Goal: Browse casually: Explore the website without a specific task or goal

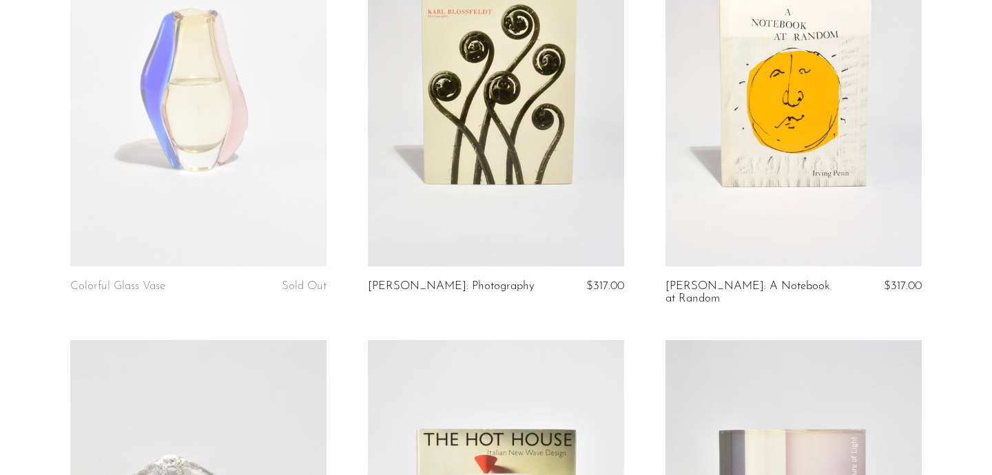
scroll to position [1878, 0]
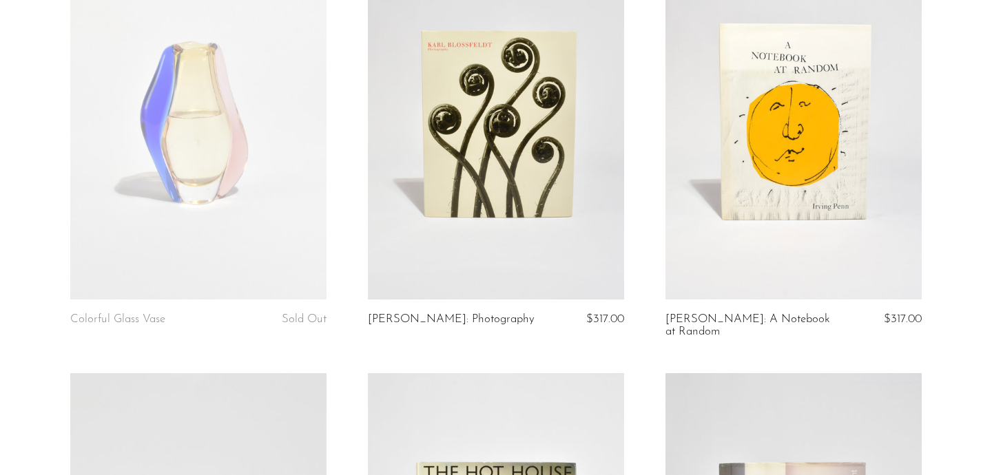
click at [720, 190] on link at bounding box center [794, 120] width 256 height 359
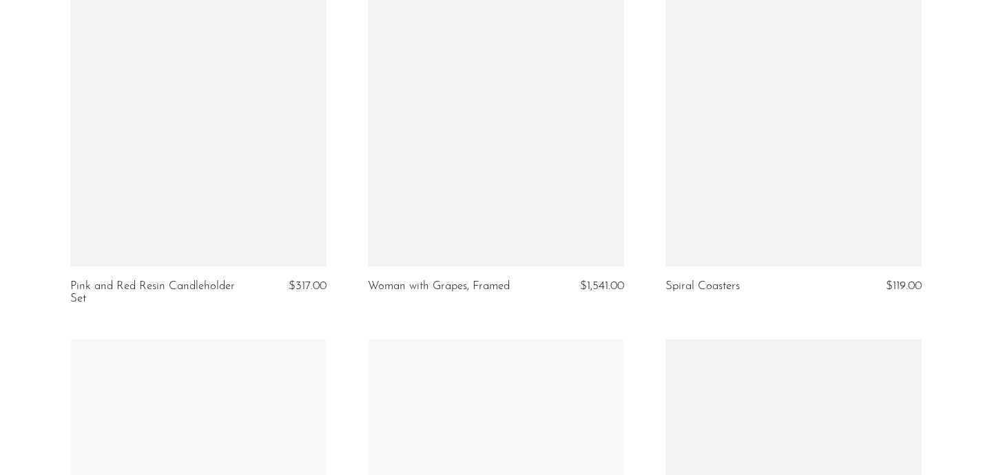
scroll to position [3614, 0]
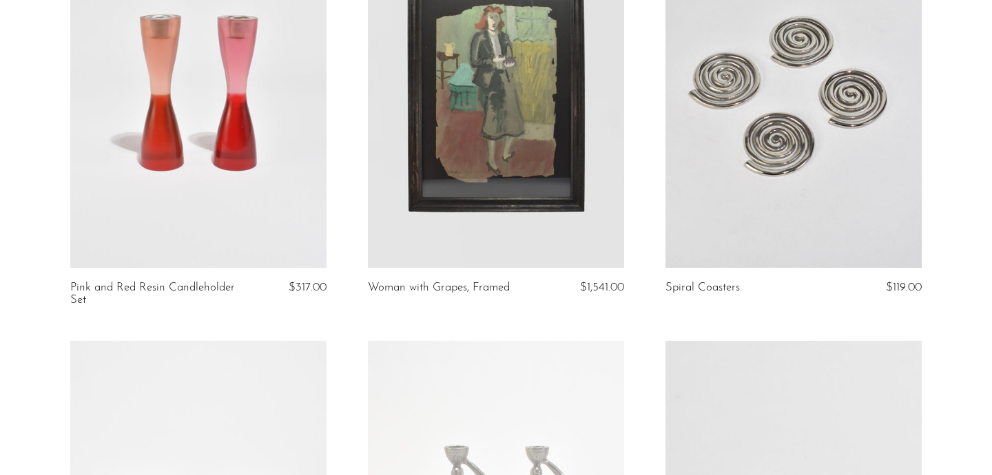
click at [720, 75] on link at bounding box center [794, 88] width 256 height 359
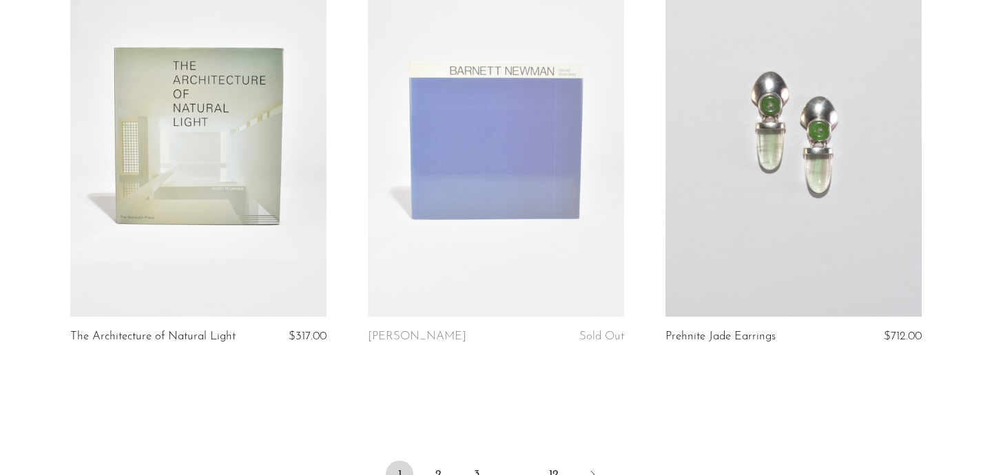
scroll to position [5061, 0]
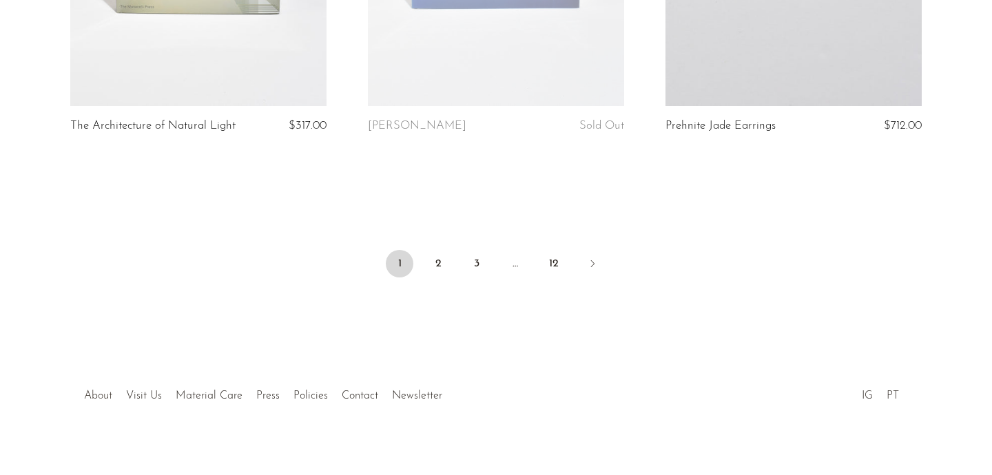
click at [102, 391] on link "About" at bounding box center [98, 396] width 28 height 11
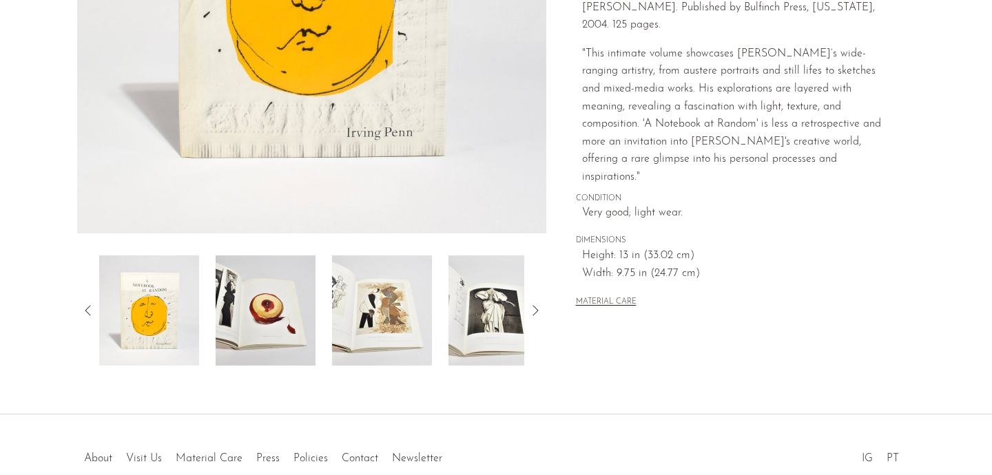
scroll to position [362, 0]
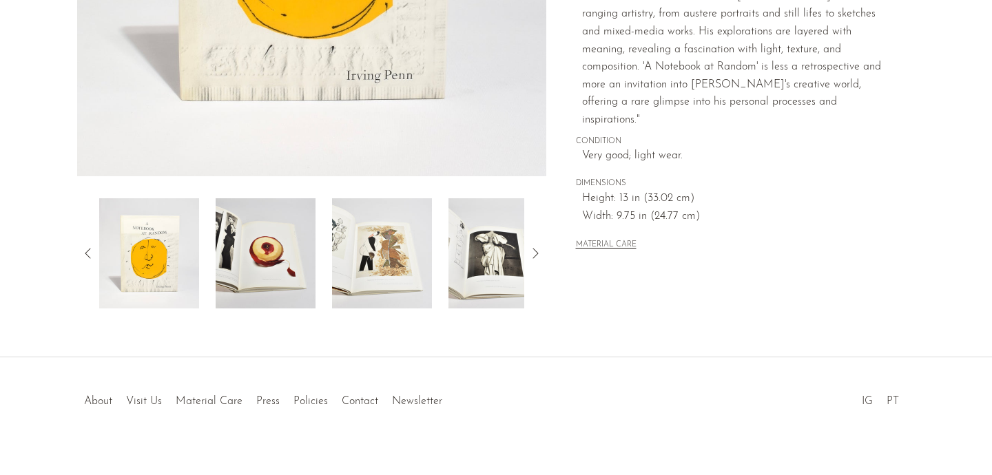
click at [380, 263] on img at bounding box center [382, 253] width 100 height 110
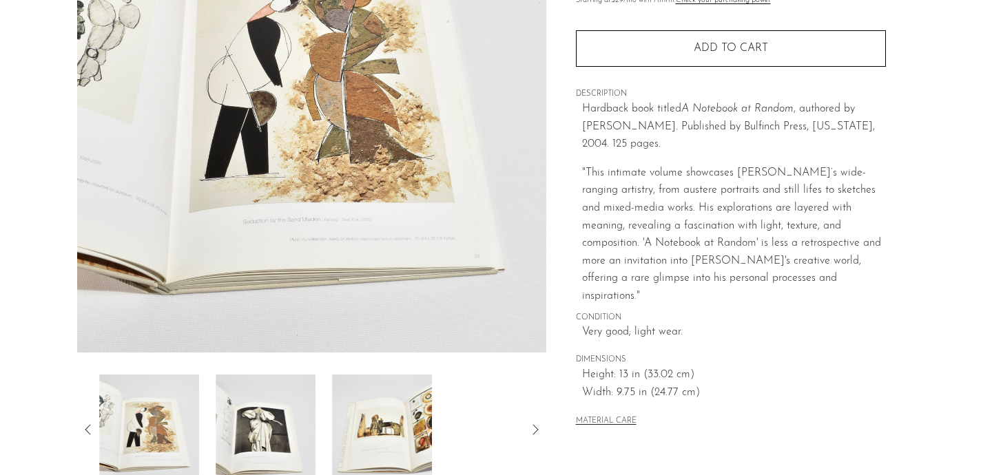
scroll to position [228, 0]
click at [305, 408] on img at bounding box center [266, 429] width 100 height 110
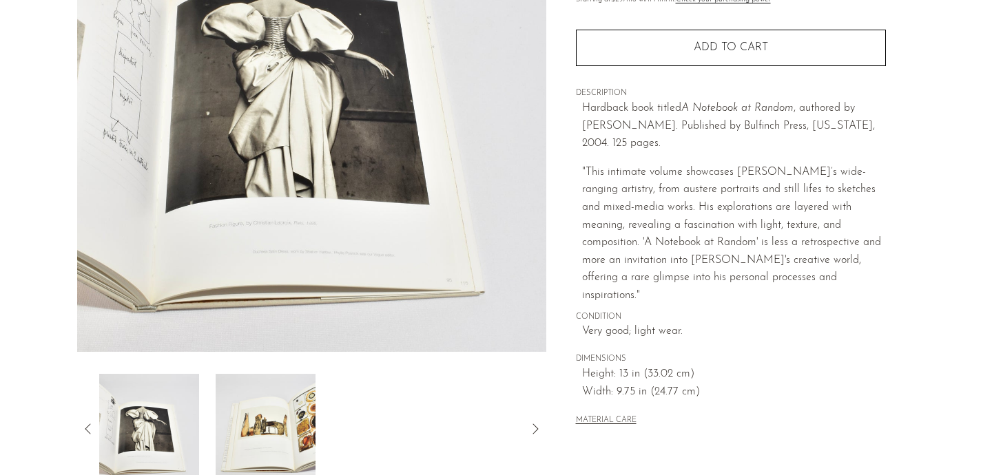
click at [319, 407] on div at bounding box center [311, 429] width 425 height 110
click at [305, 404] on img at bounding box center [266, 429] width 100 height 110
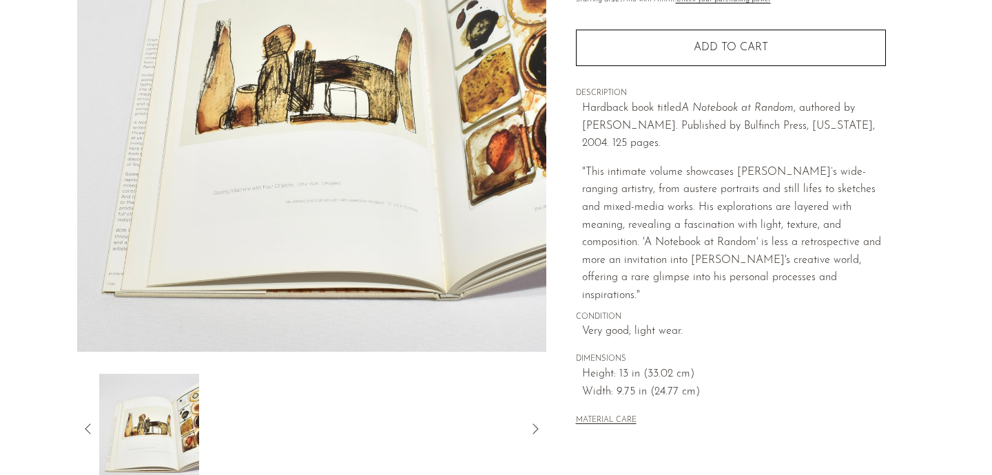
click at [95, 425] on icon at bounding box center [88, 429] width 17 height 17
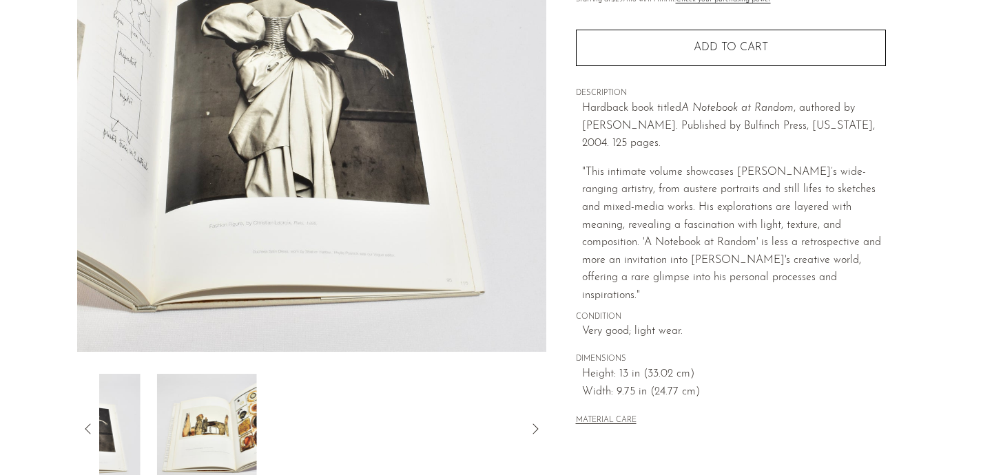
click at [95, 425] on icon at bounding box center [88, 429] width 17 height 17
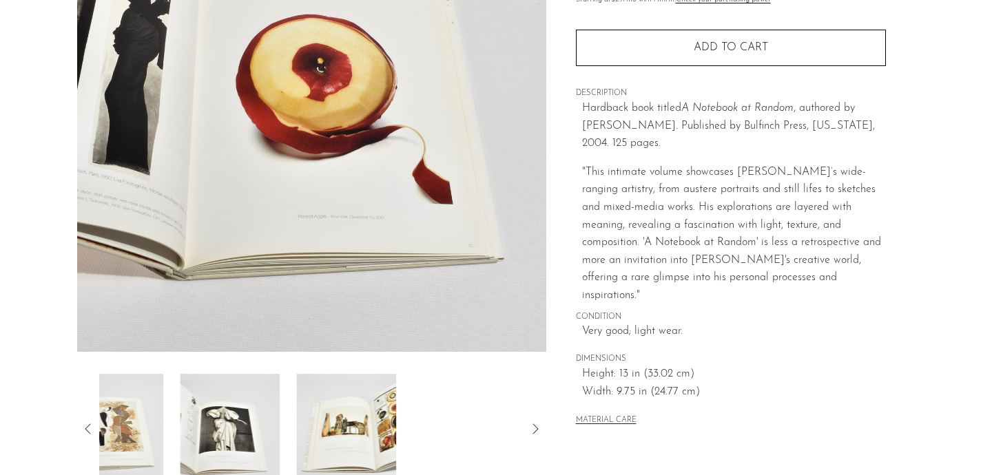
click at [95, 425] on icon at bounding box center [88, 429] width 17 height 17
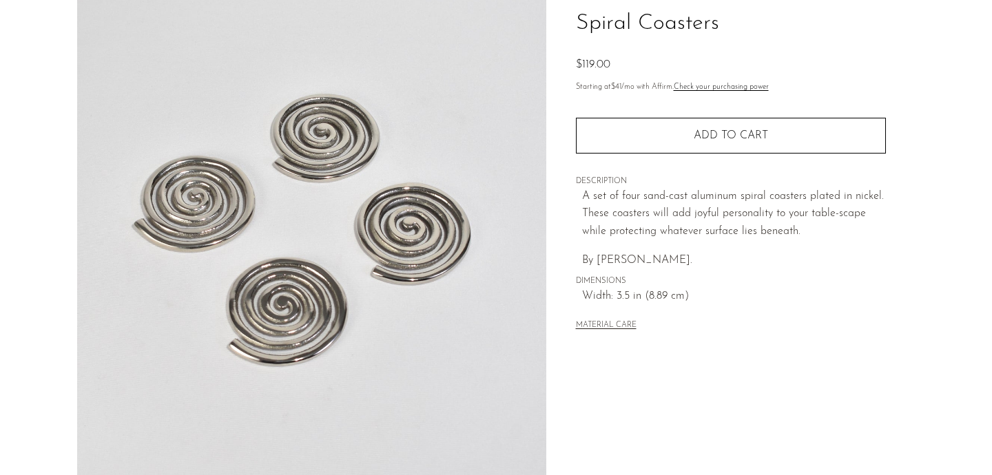
scroll to position [106, 0]
click at [599, 320] on button "MATERIAL CARE" at bounding box center [606, 325] width 61 height 10
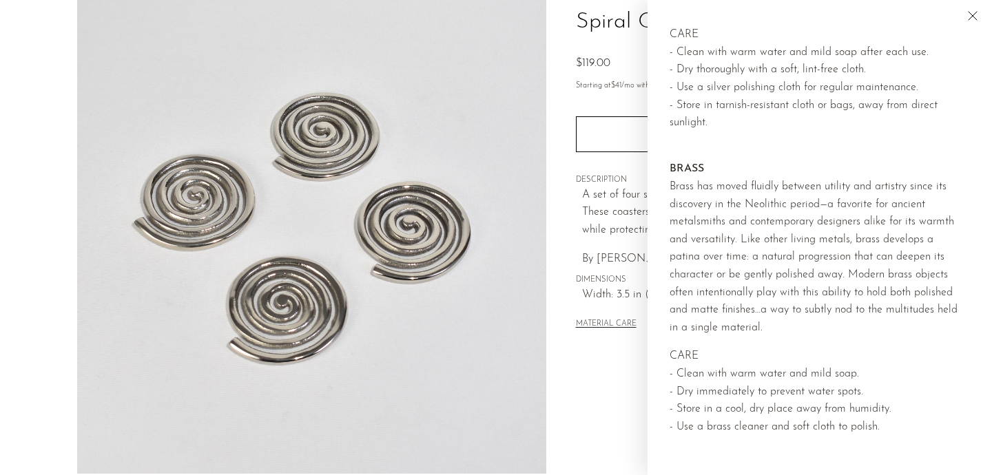
scroll to position [0, 0]
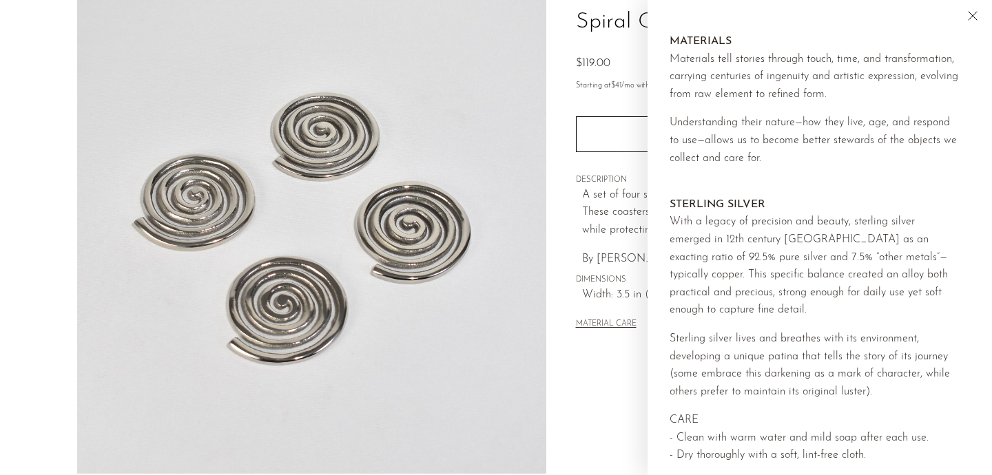
click at [622, 363] on div "Collections New Arrivals Spiral Coasters $119.00 Starting at $41 /mo with Affir…" at bounding box center [730, 281] width 369 height 649
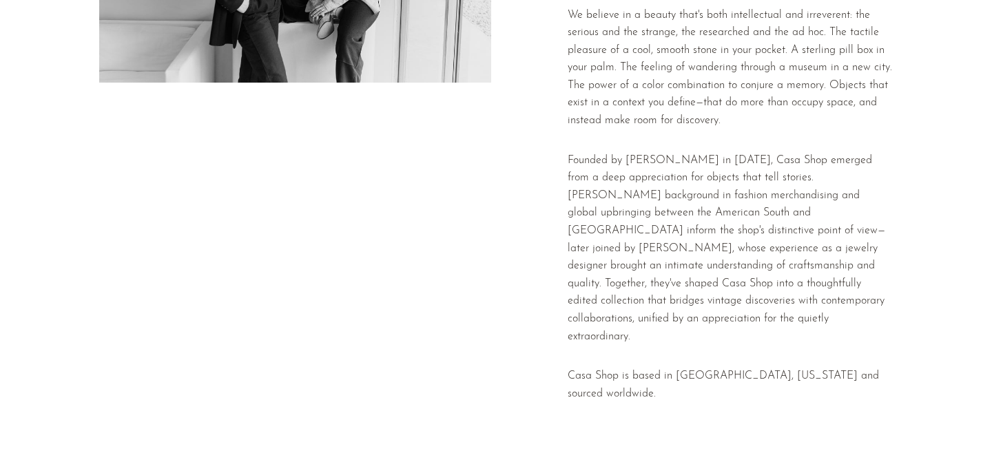
scroll to position [376, 0]
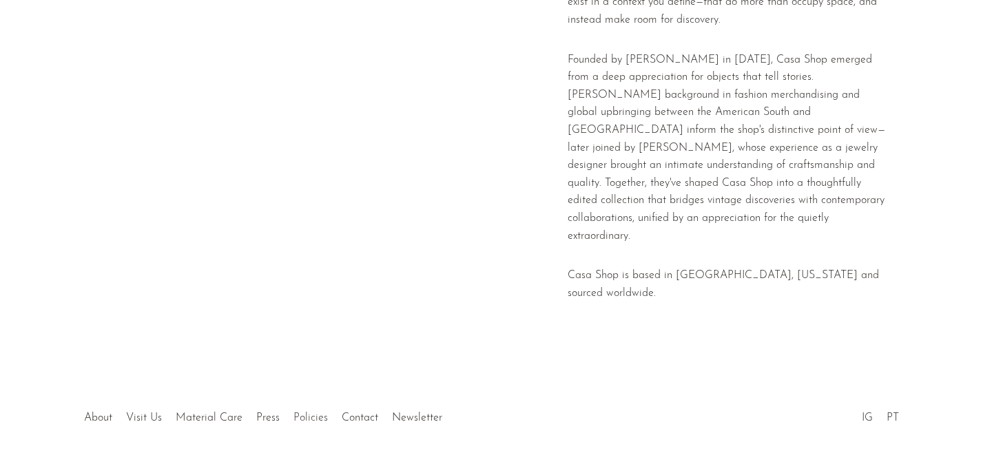
click at [310, 413] on link "Policies" at bounding box center [311, 418] width 34 height 11
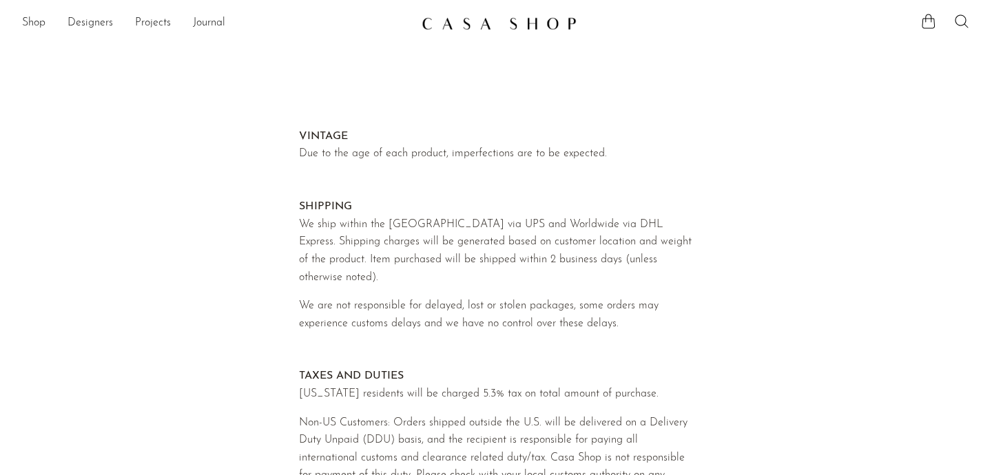
click at [471, 30] on img at bounding box center [499, 24] width 155 height 14
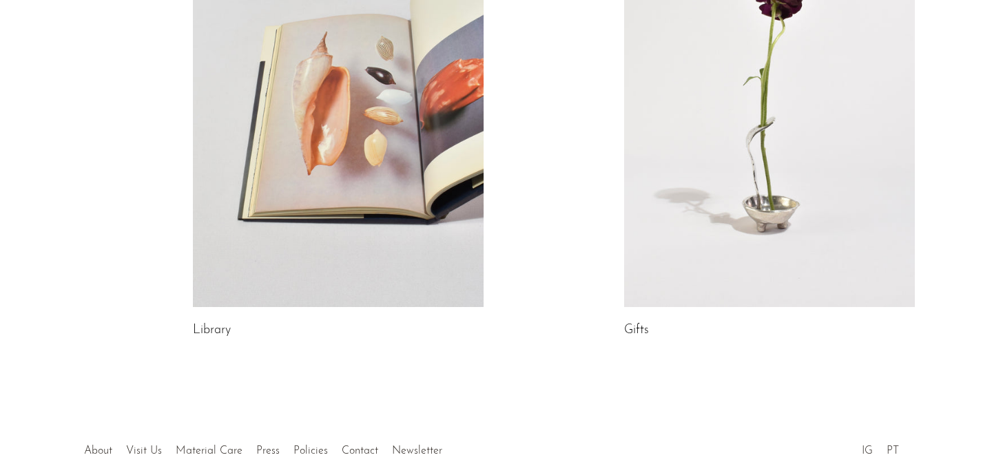
scroll to position [864, 0]
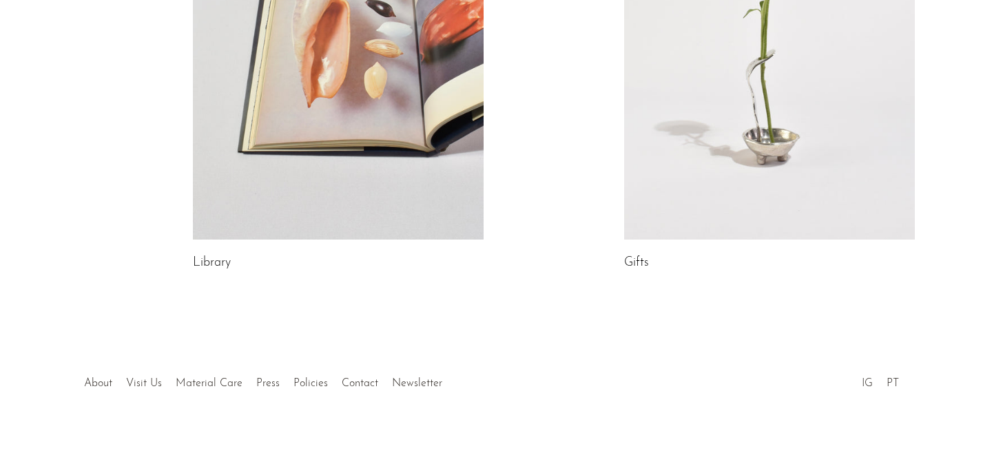
click at [291, 189] on link at bounding box center [338, 36] width 291 height 407
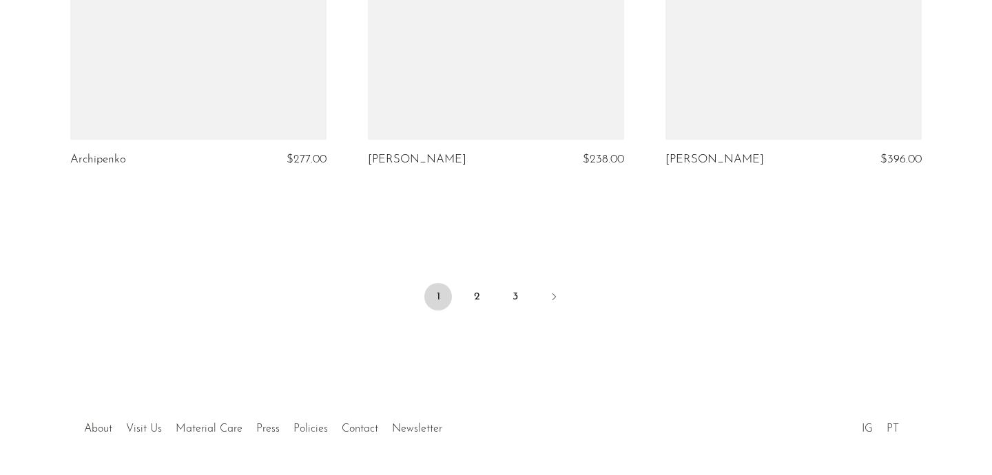
scroll to position [5057, 0]
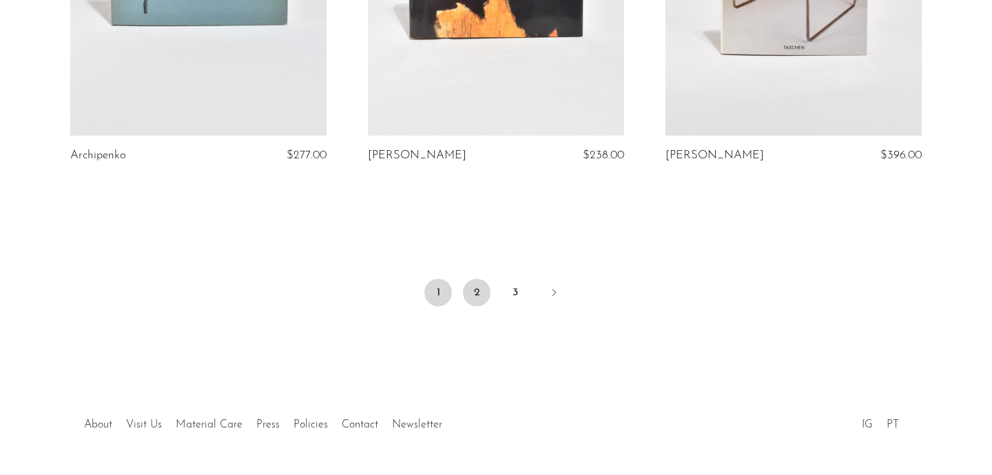
click at [478, 279] on link "2" at bounding box center [477, 293] width 28 height 28
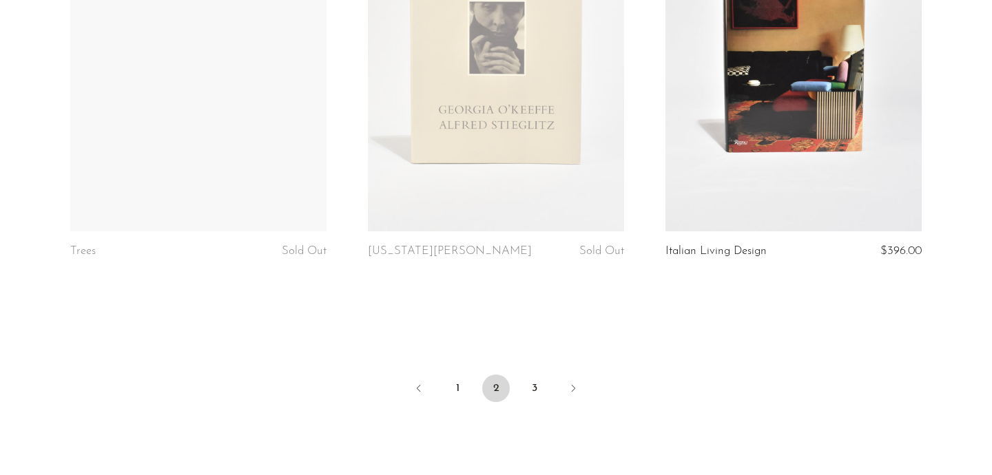
scroll to position [4960, 0]
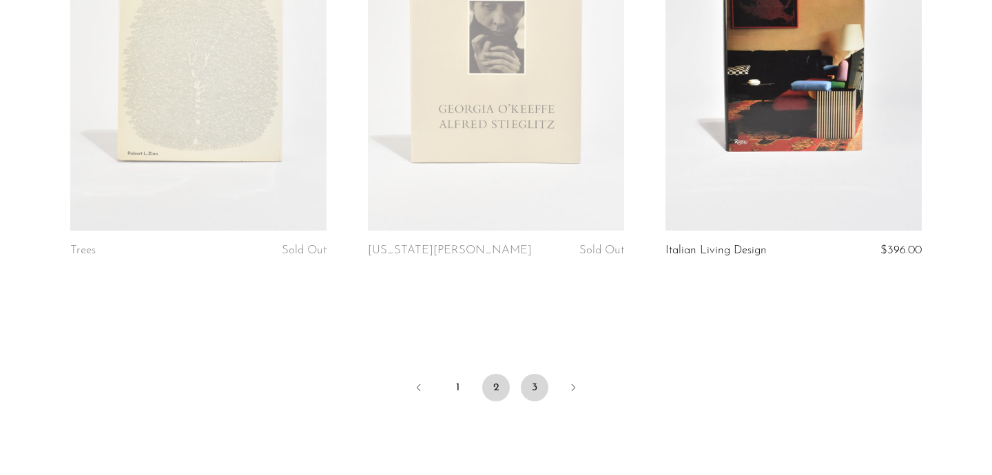
click at [526, 394] on link "3" at bounding box center [535, 388] width 28 height 28
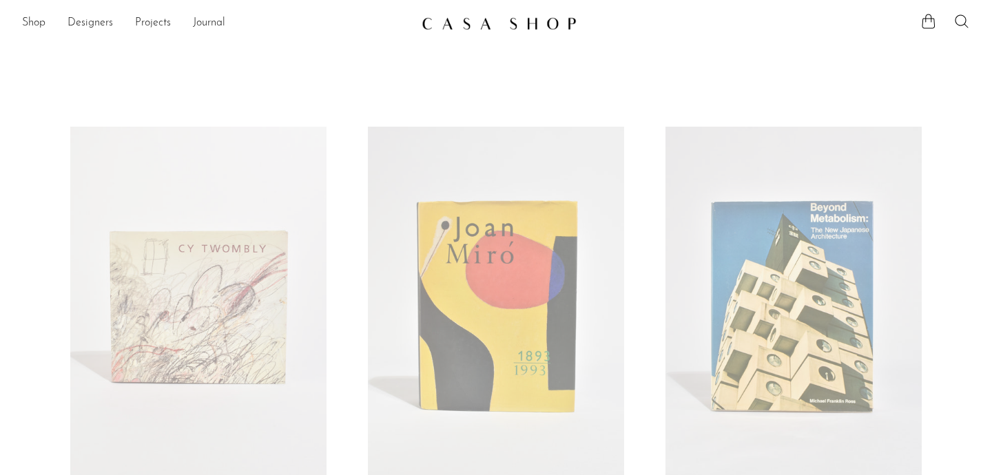
click at [524, 28] on img at bounding box center [499, 24] width 155 height 14
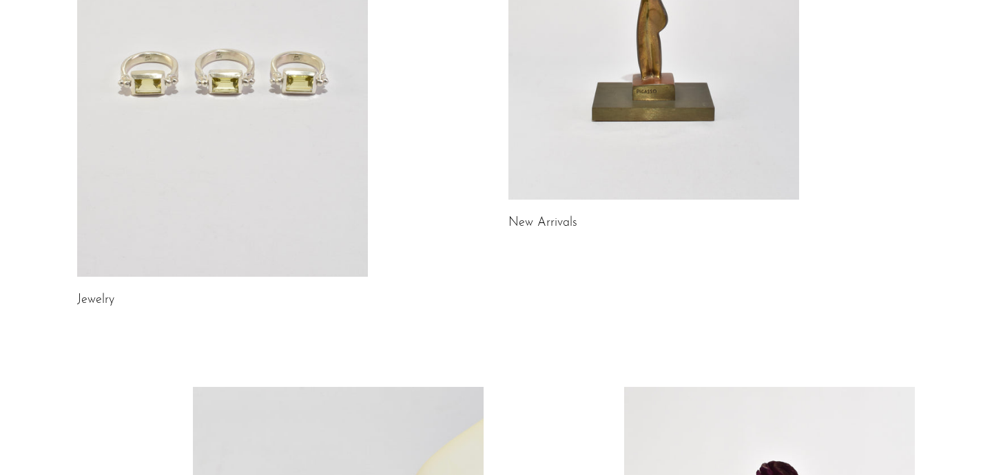
scroll to position [306, 0]
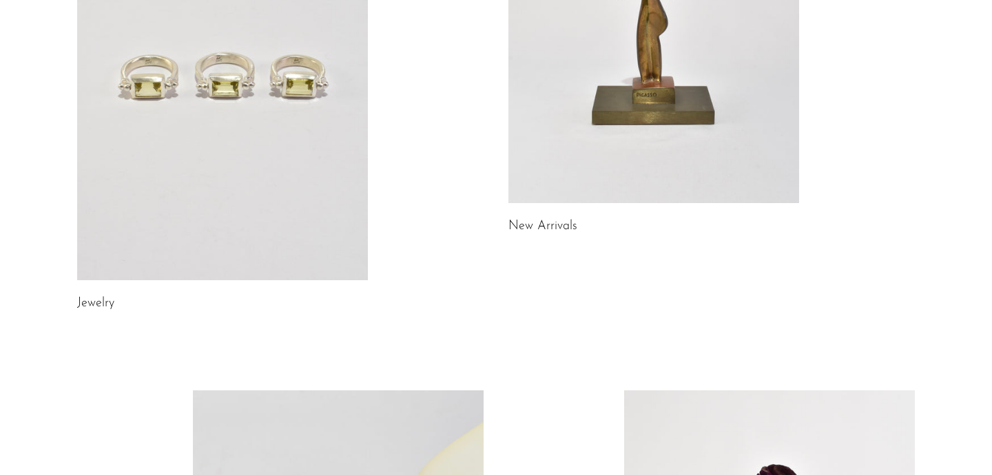
click at [571, 174] on link at bounding box center [654, -1] width 291 height 407
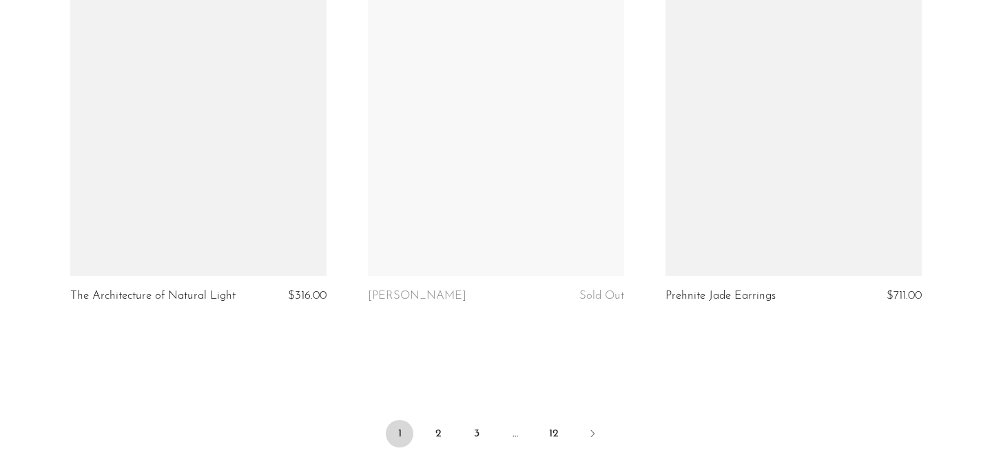
scroll to position [5061, 0]
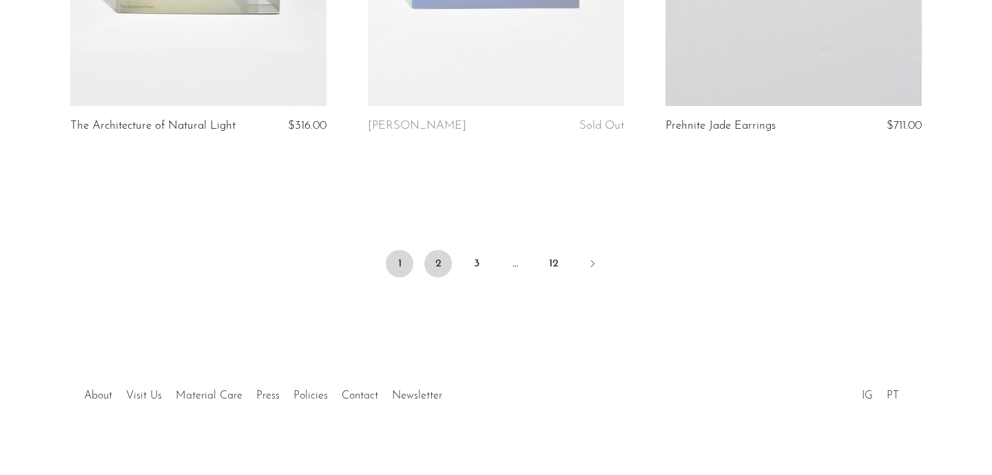
click at [429, 253] on link "2" at bounding box center [438, 264] width 28 height 28
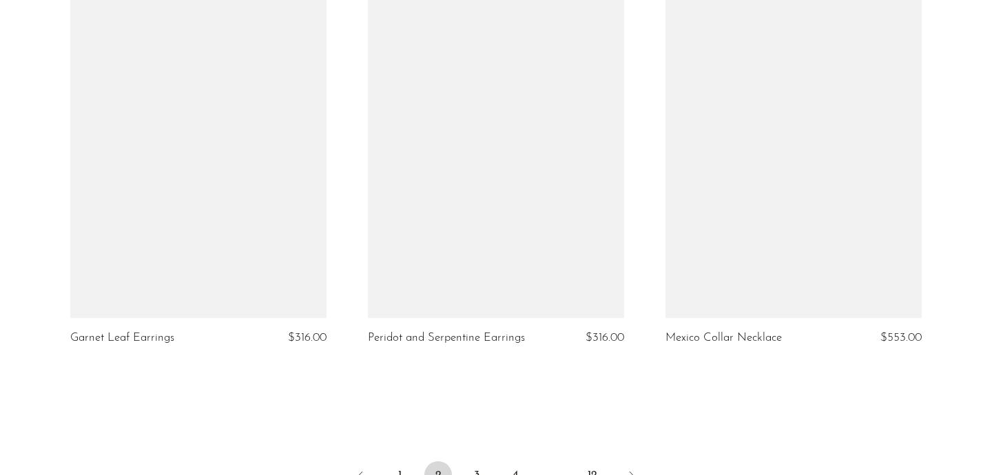
scroll to position [5048, 0]
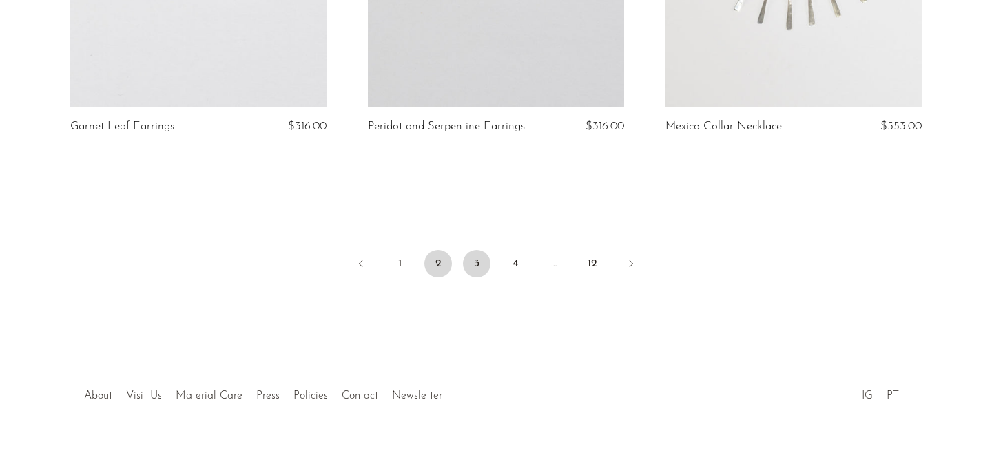
click at [475, 250] on link "3" at bounding box center [477, 264] width 28 height 28
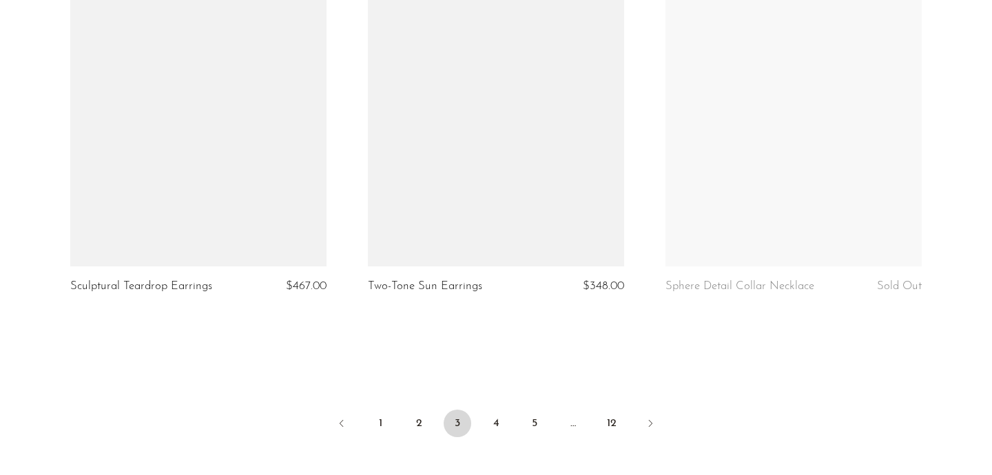
scroll to position [4890, 0]
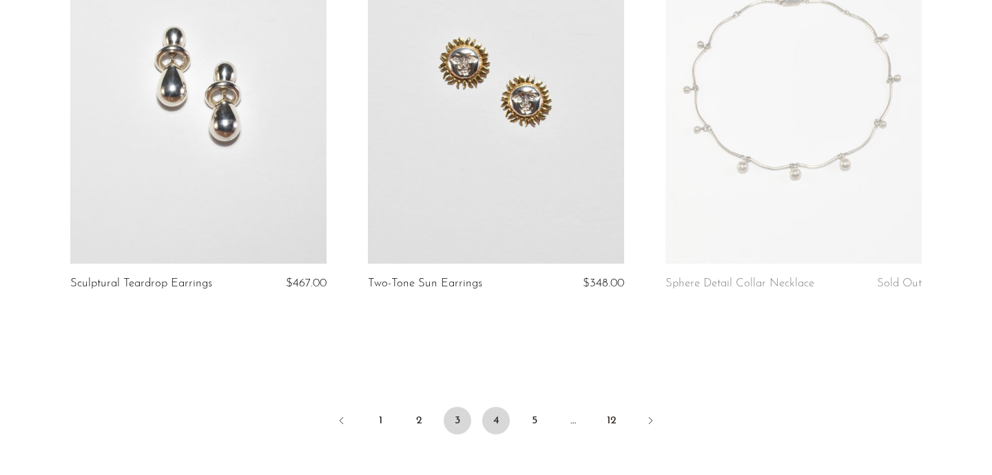
click at [490, 407] on link "4" at bounding box center [496, 421] width 28 height 28
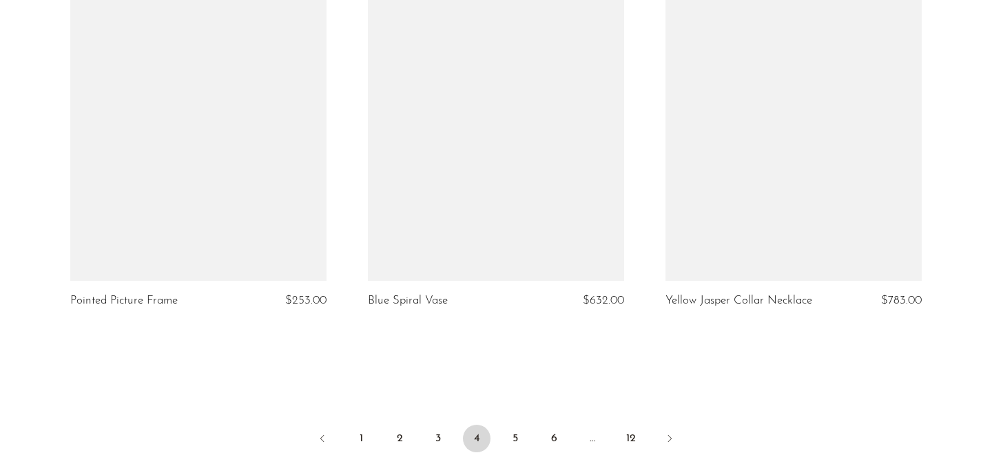
scroll to position [4886, 0]
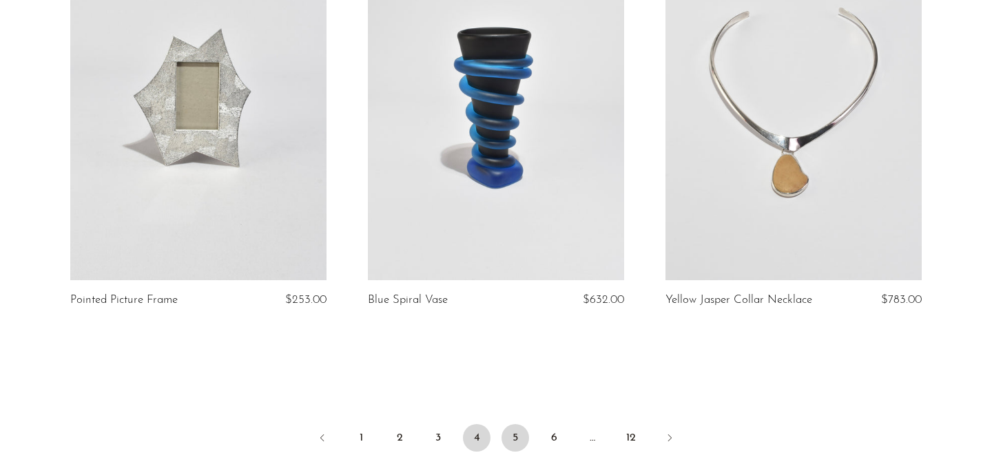
click at [523, 424] on link "5" at bounding box center [516, 438] width 28 height 28
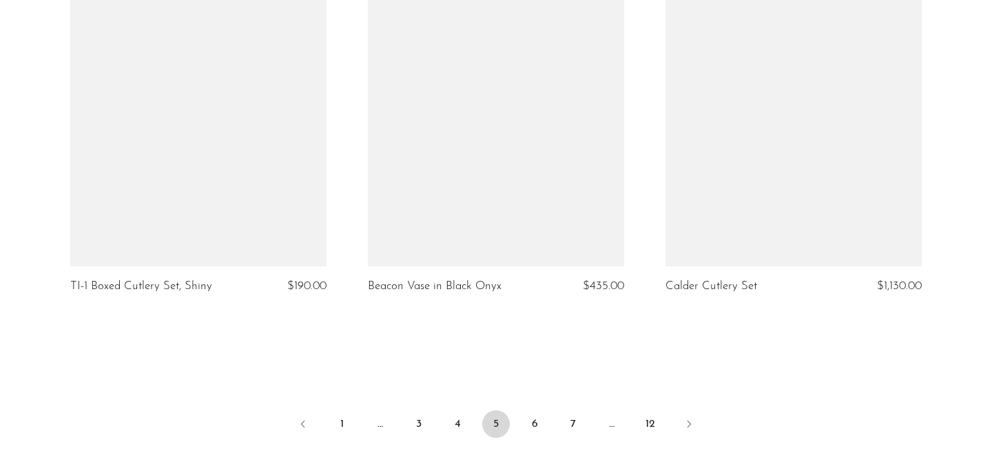
scroll to position [4902, 0]
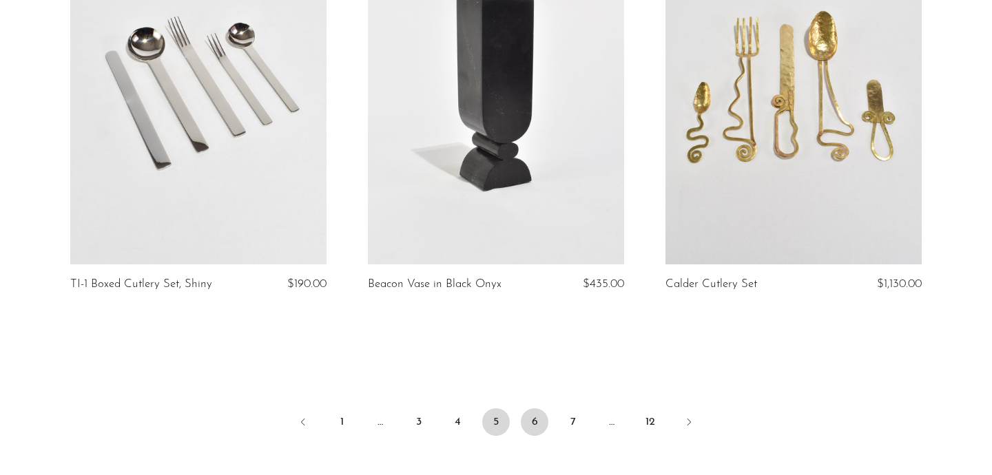
click at [531, 415] on link "6" at bounding box center [535, 423] width 28 height 28
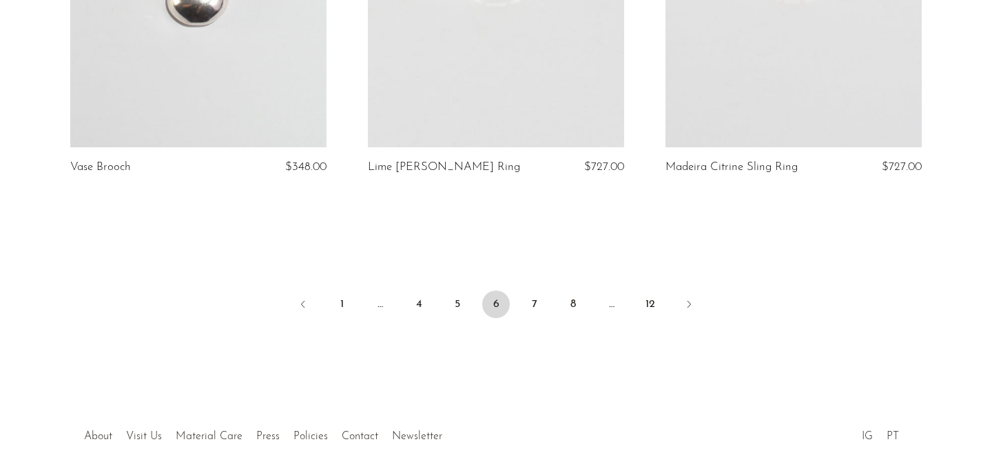
scroll to position [4946, 0]
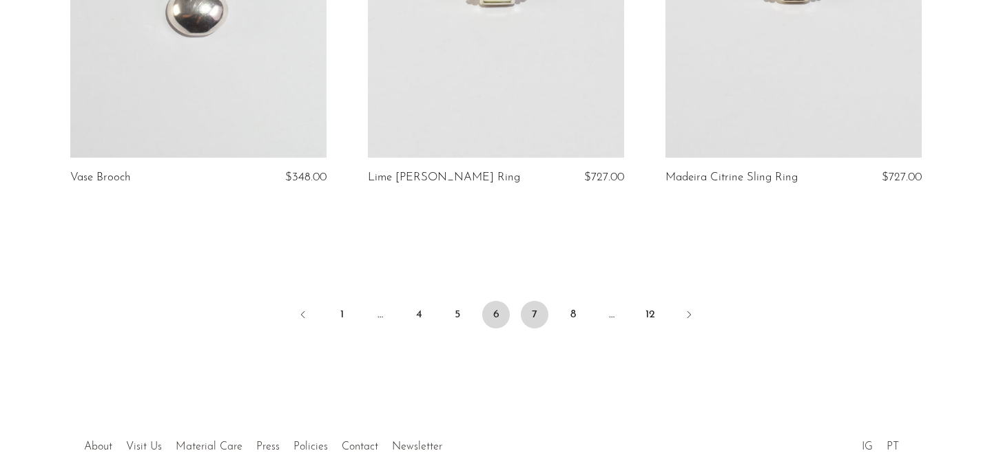
click at [537, 308] on link "7" at bounding box center [535, 315] width 28 height 28
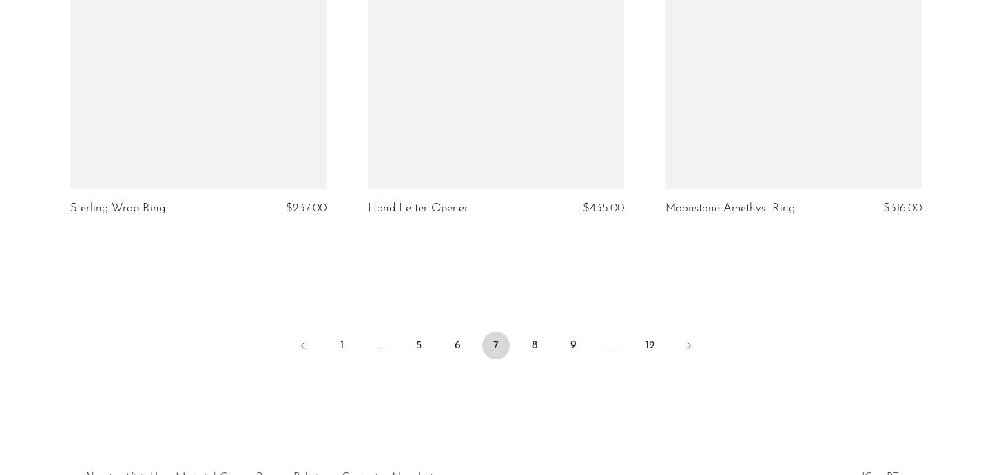
scroll to position [4940, 0]
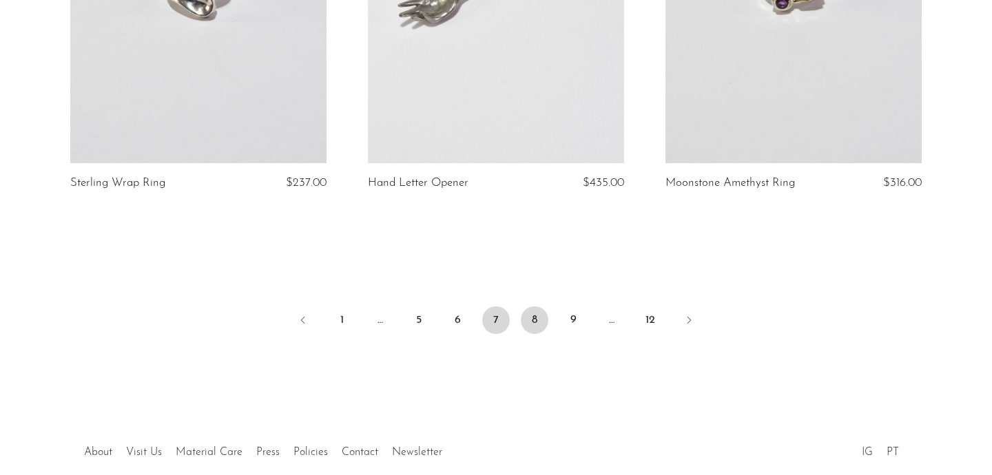
click at [530, 322] on link "8" at bounding box center [535, 321] width 28 height 28
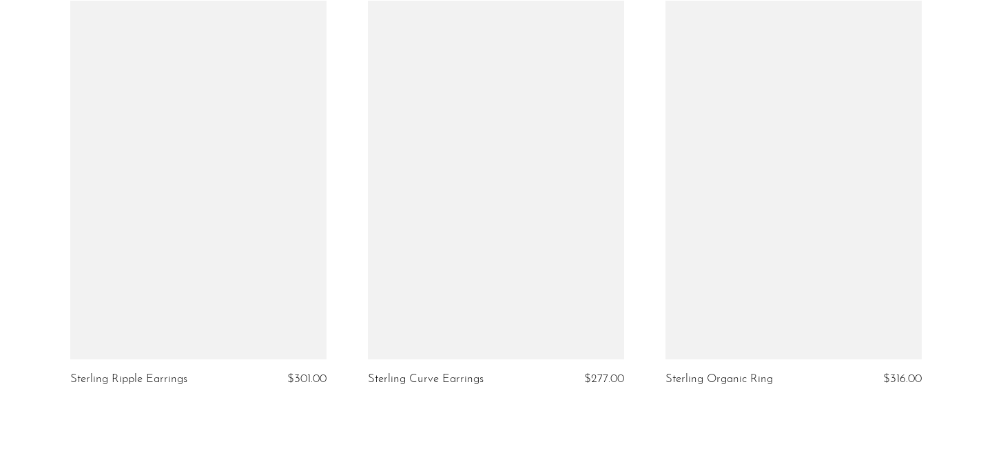
scroll to position [4855, 0]
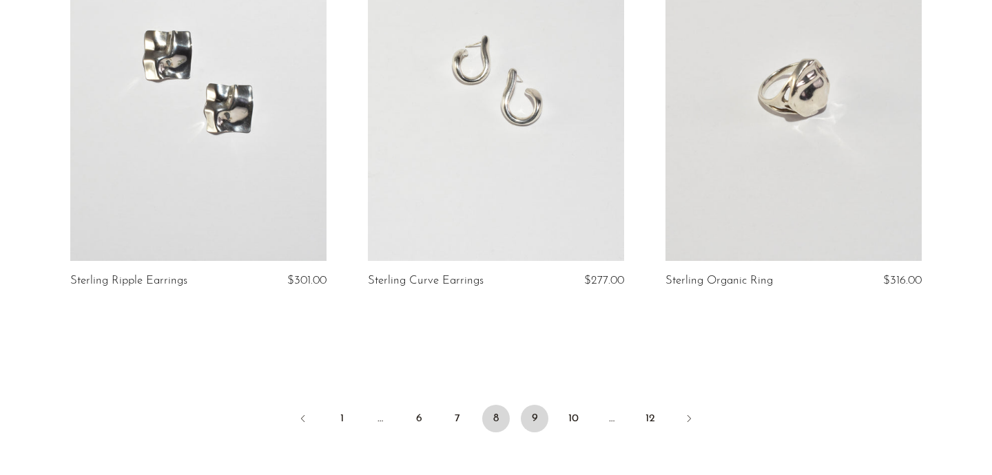
click at [536, 405] on link "9" at bounding box center [535, 419] width 28 height 28
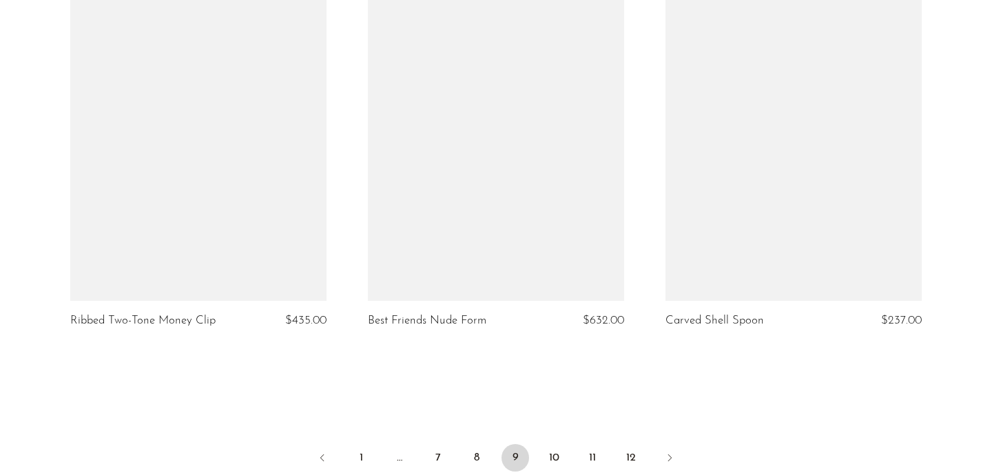
scroll to position [4830, 0]
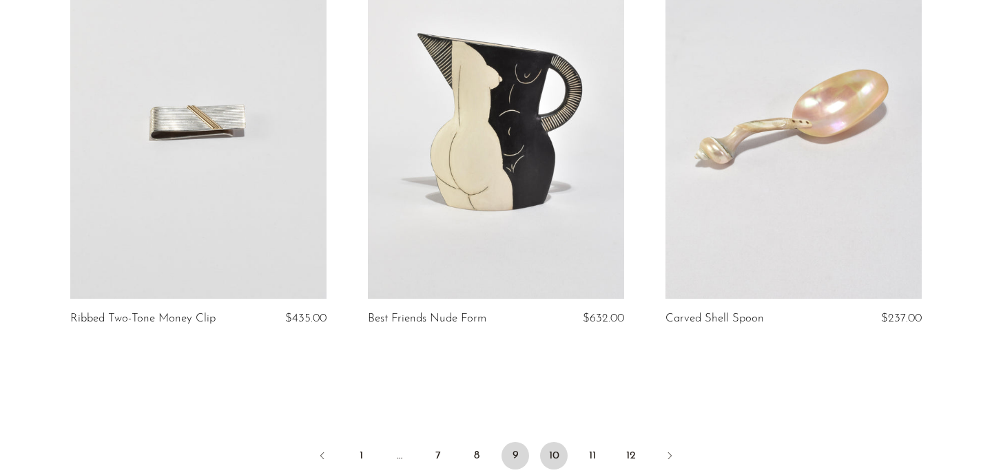
click at [553, 442] on link "10" at bounding box center [554, 456] width 28 height 28
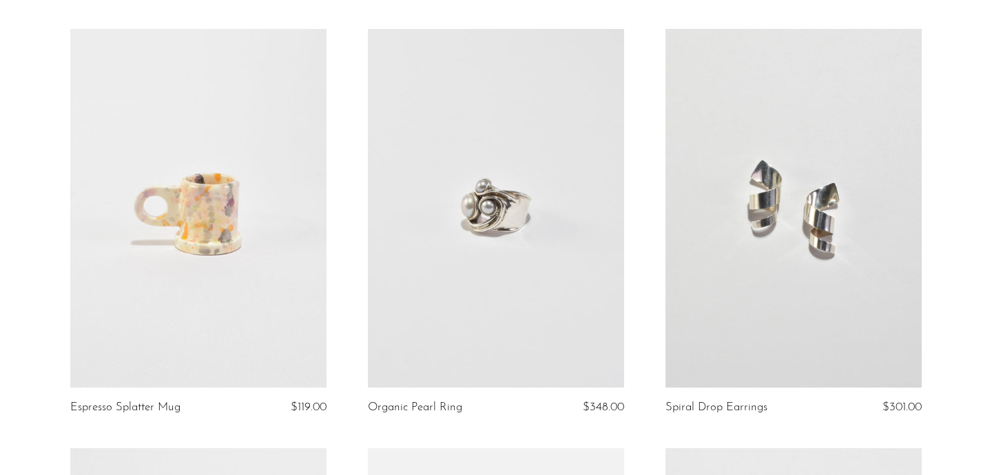
scroll to position [1781, 0]
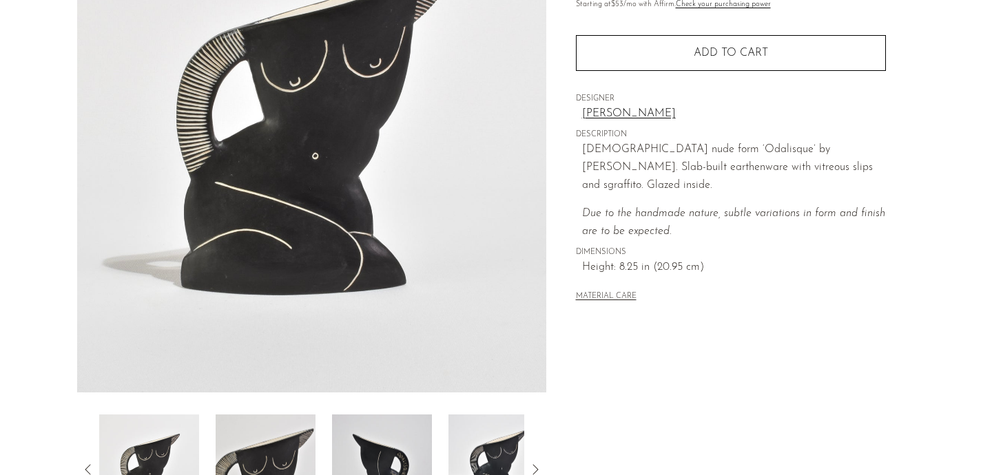
scroll to position [190, 0]
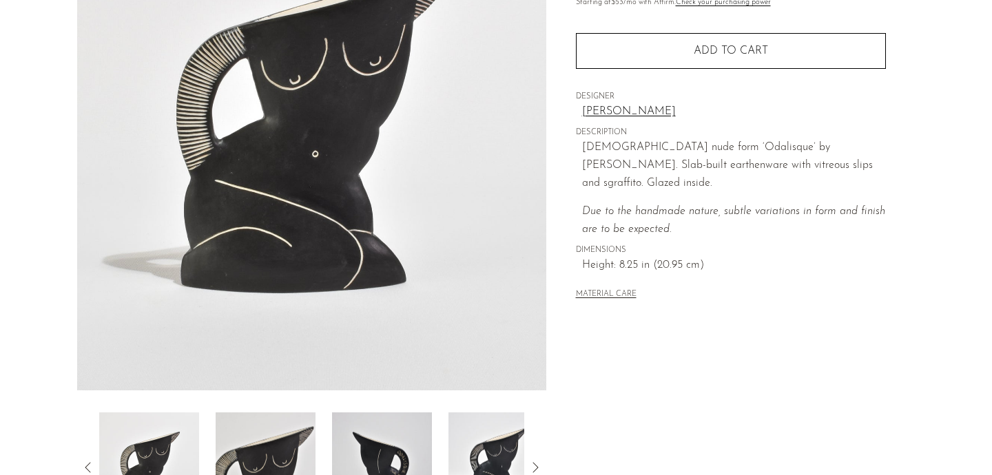
click at [500, 448] on img at bounding box center [499, 468] width 100 height 110
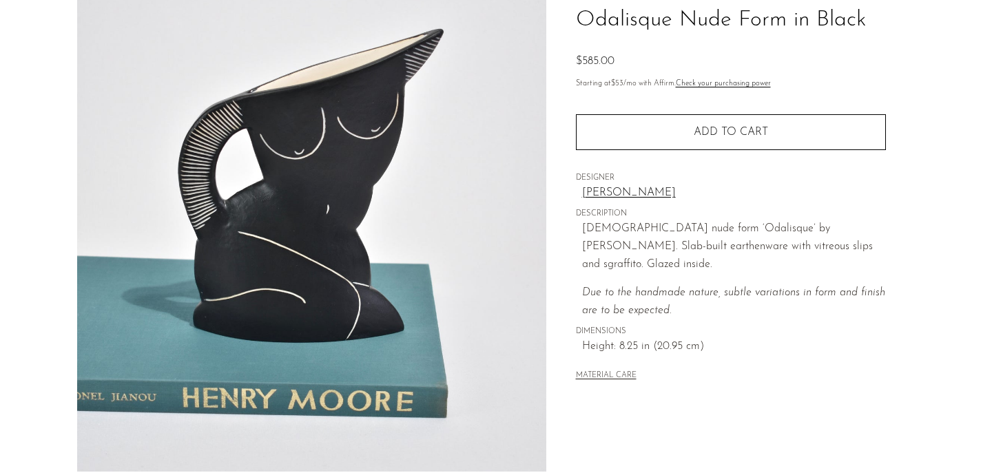
scroll to position [105, 0]
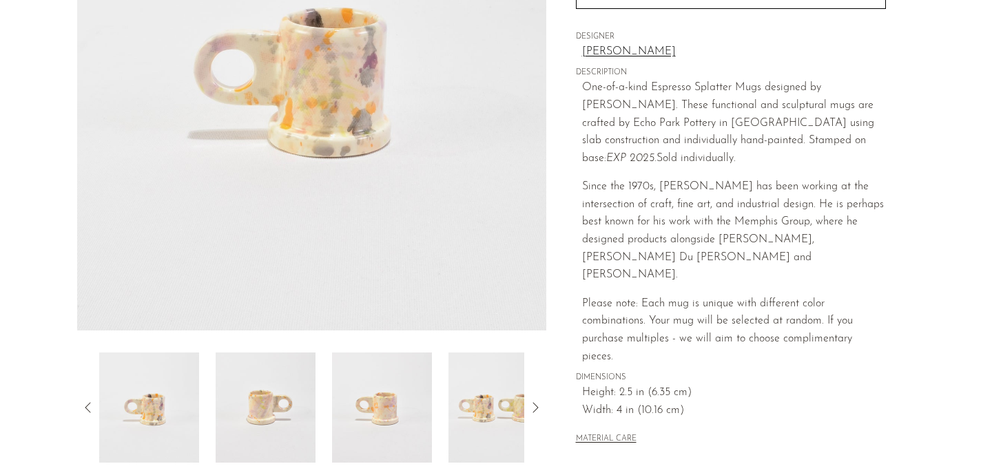
scroll to position [278, 0]
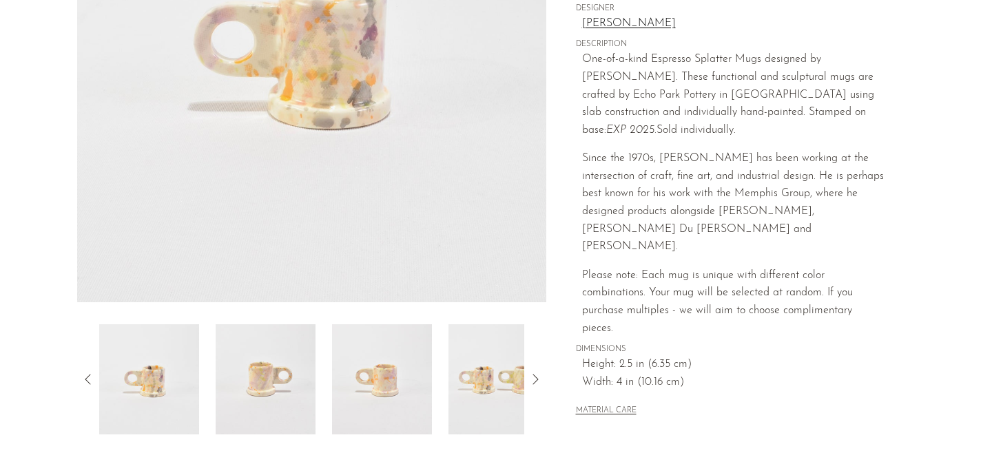
click at [272, 404] on img at bounding box center [266, 380] width 100 height 110
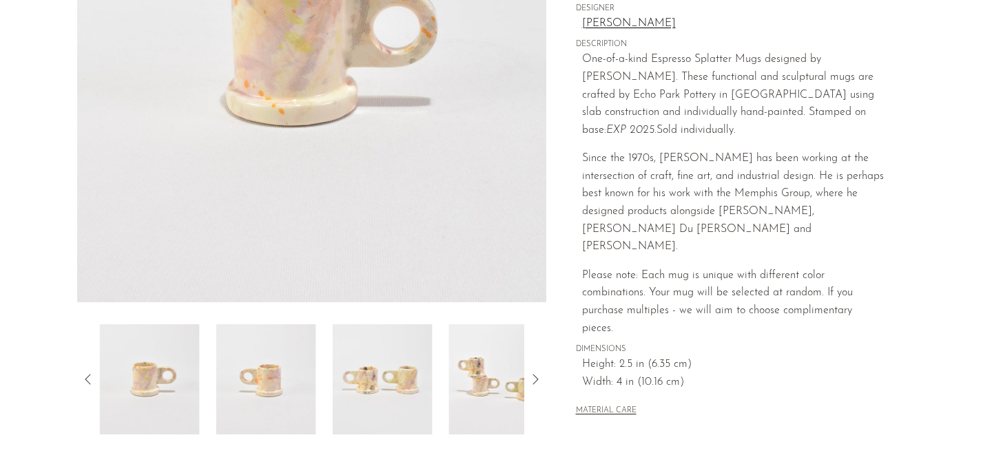
click at [364, 387] on img at bounding box center [383, 380] width 100 height 110
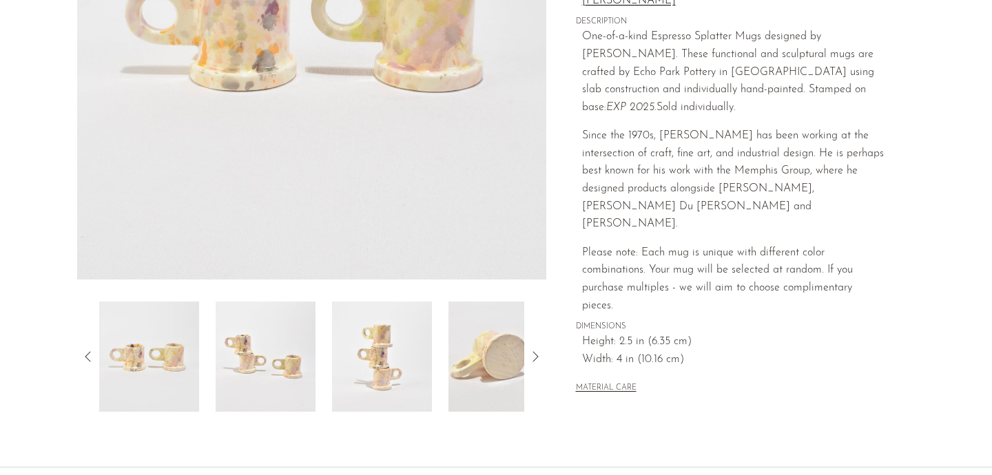
scroll to position [301, 0]
click at [422, 382] on img at bounding box center [382, 356] width 100 height 110
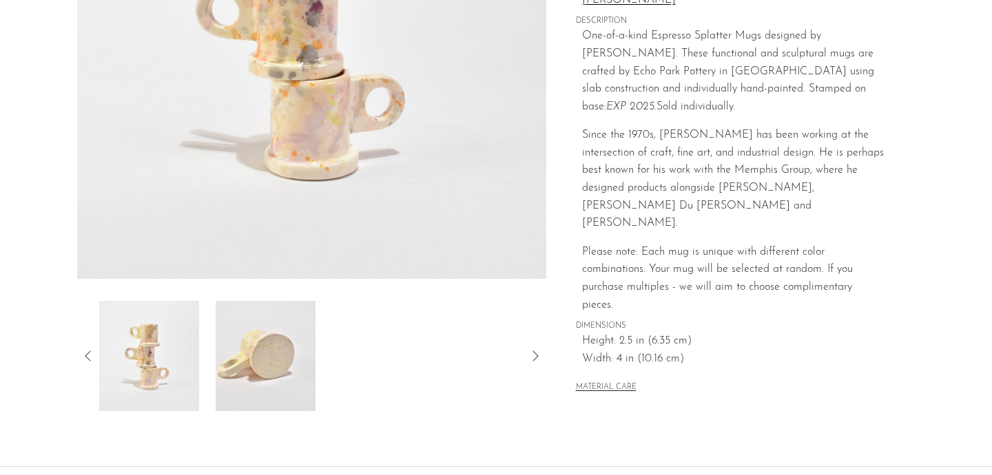
click at [269, 382] on img at bounding box center [266, 356] width 100 height 110
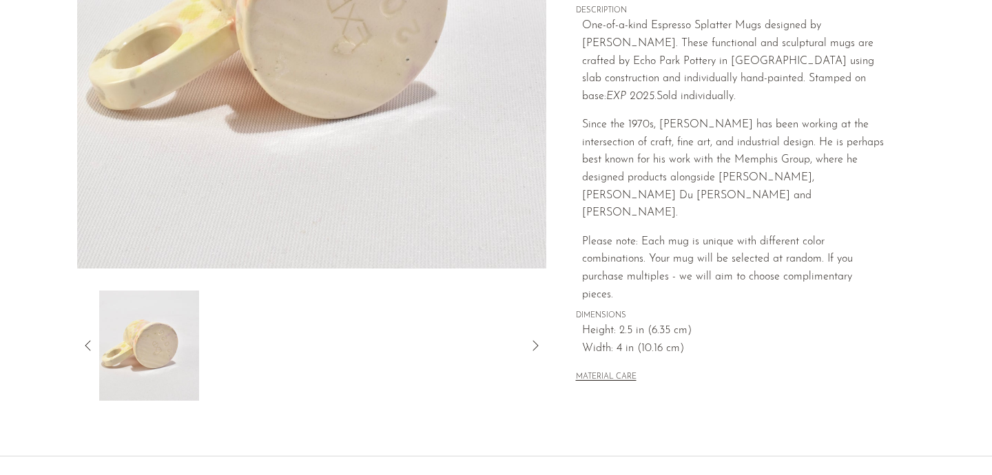
scroll to position [317, 0]
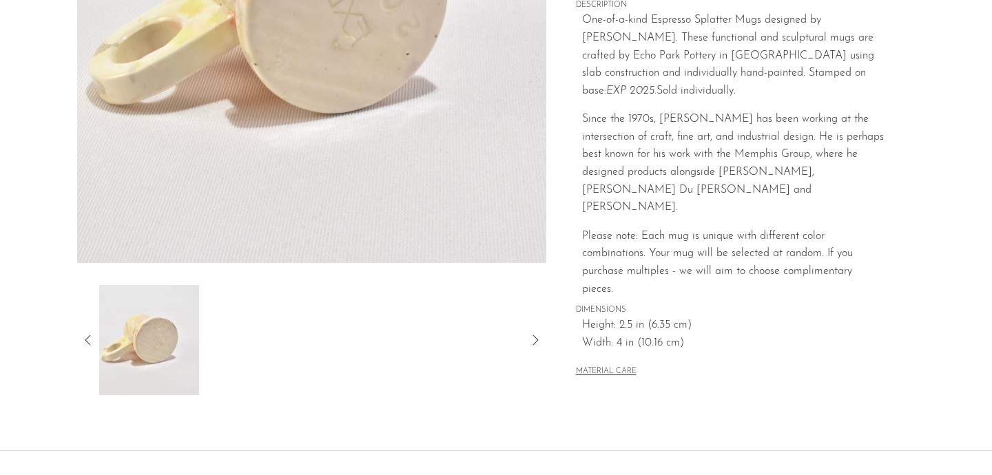
click at [85, 349] on div at bounding box center [311, 340] width 469 height 110
click at [84, 347] on icon at bounding box center [88, 340] width 17 height 17
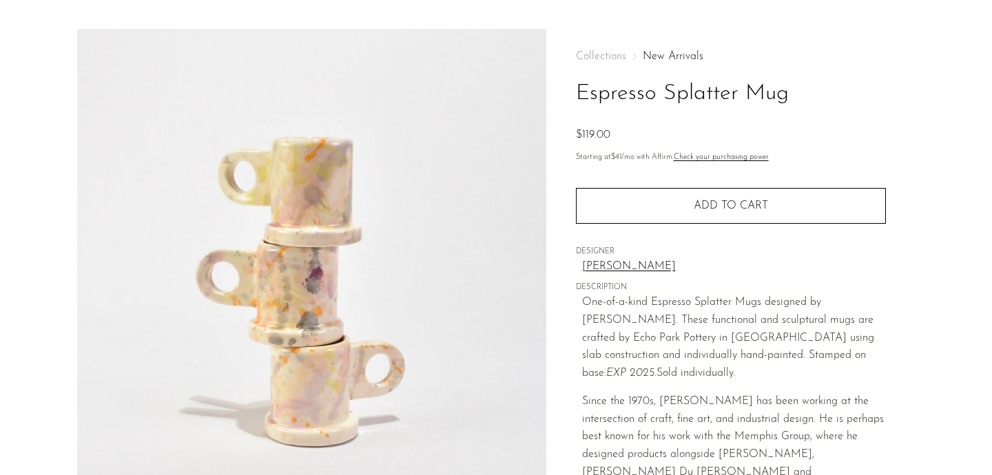
scroll to position [28, 0]
